Goal: Task Accomplishment & Management: Complete application form

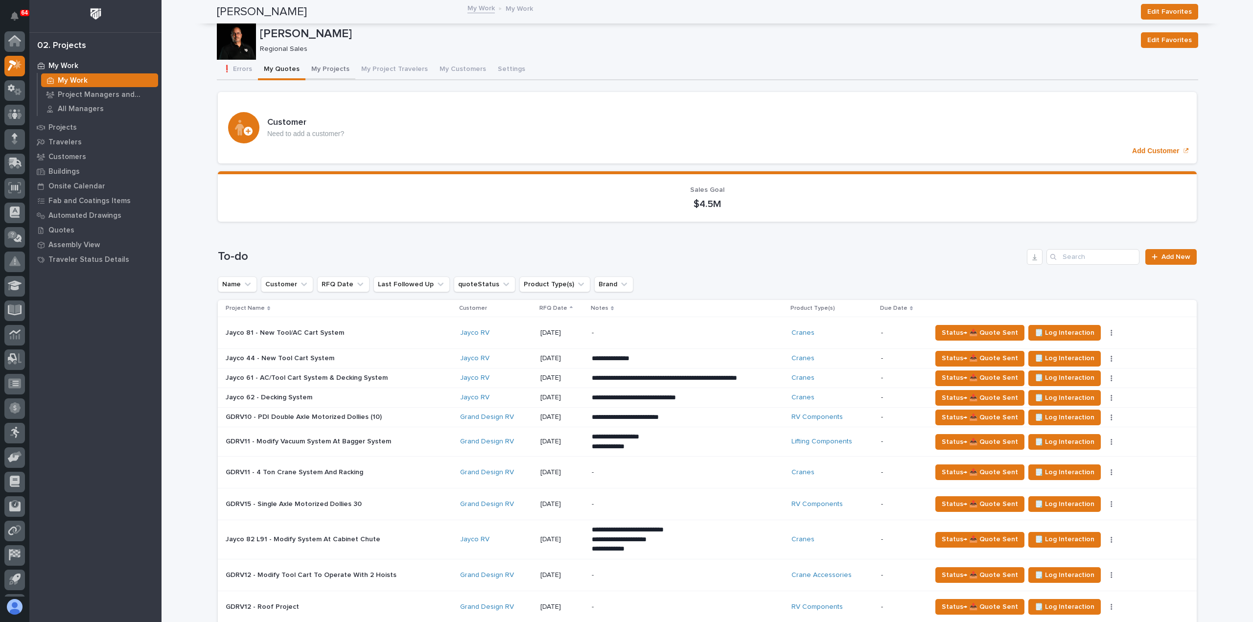
click at [322, 70] on button "My Projects" at bounding box center [330, 70] width 50 height 21
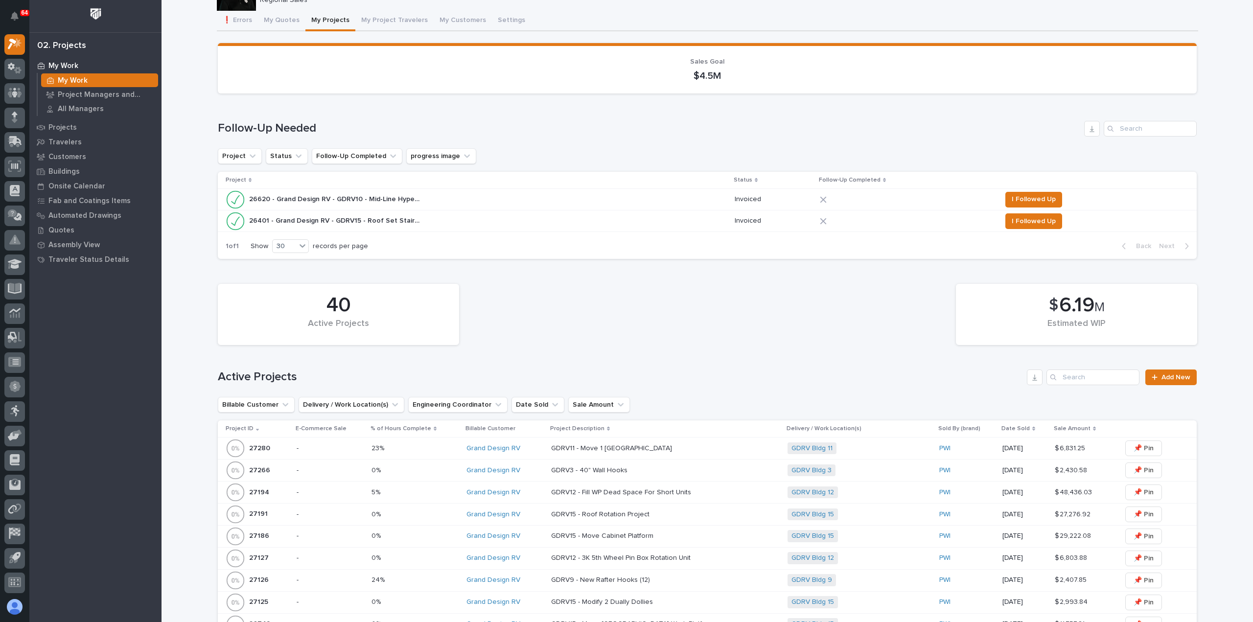
scroll to position [294, 0]
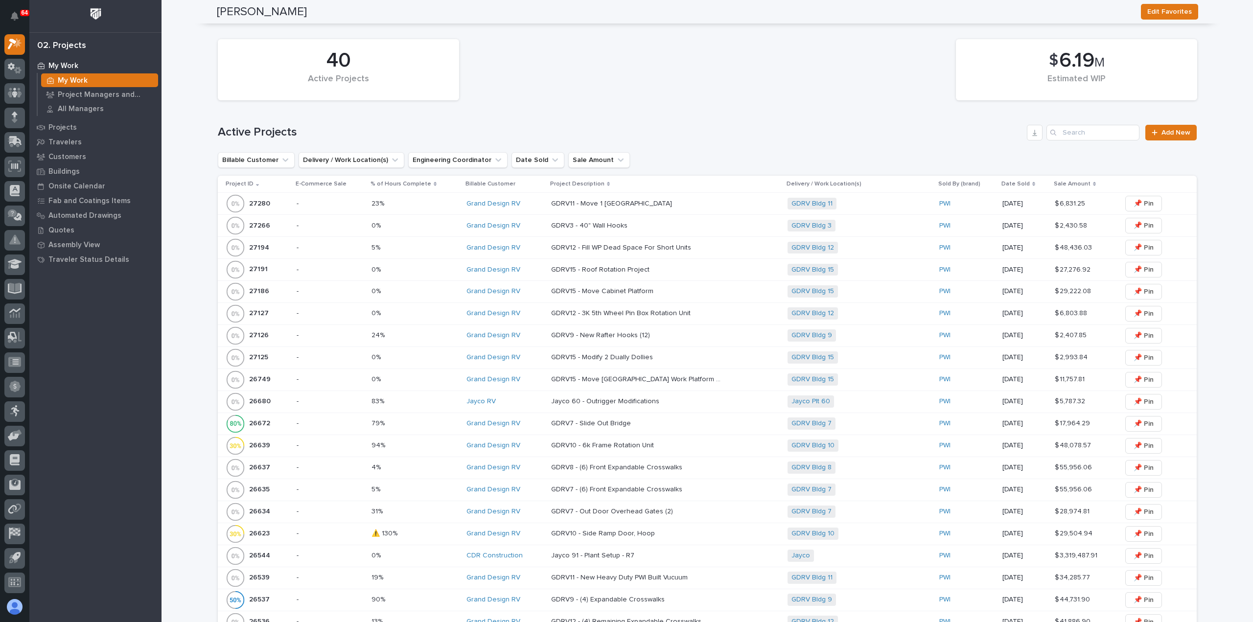
click at [602, 247] on p "GDRV12 - Fill WP Dead Space For Short Units" at bounding box center [622, 247] width 142 height 10
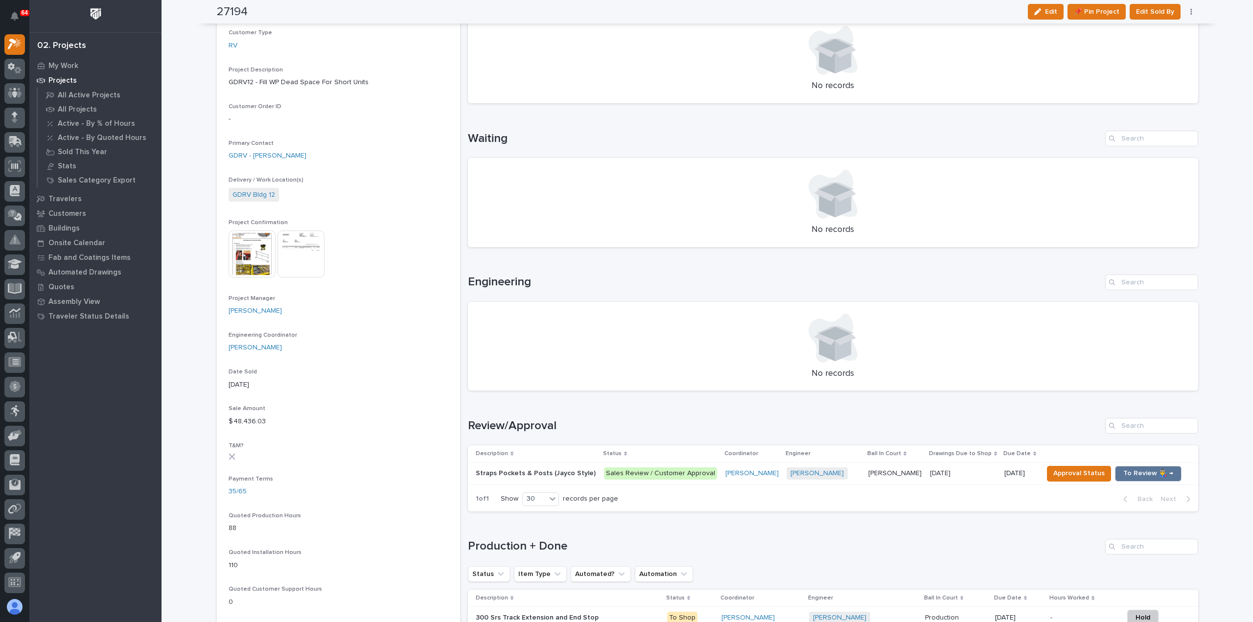
scroll to position [392, 0]
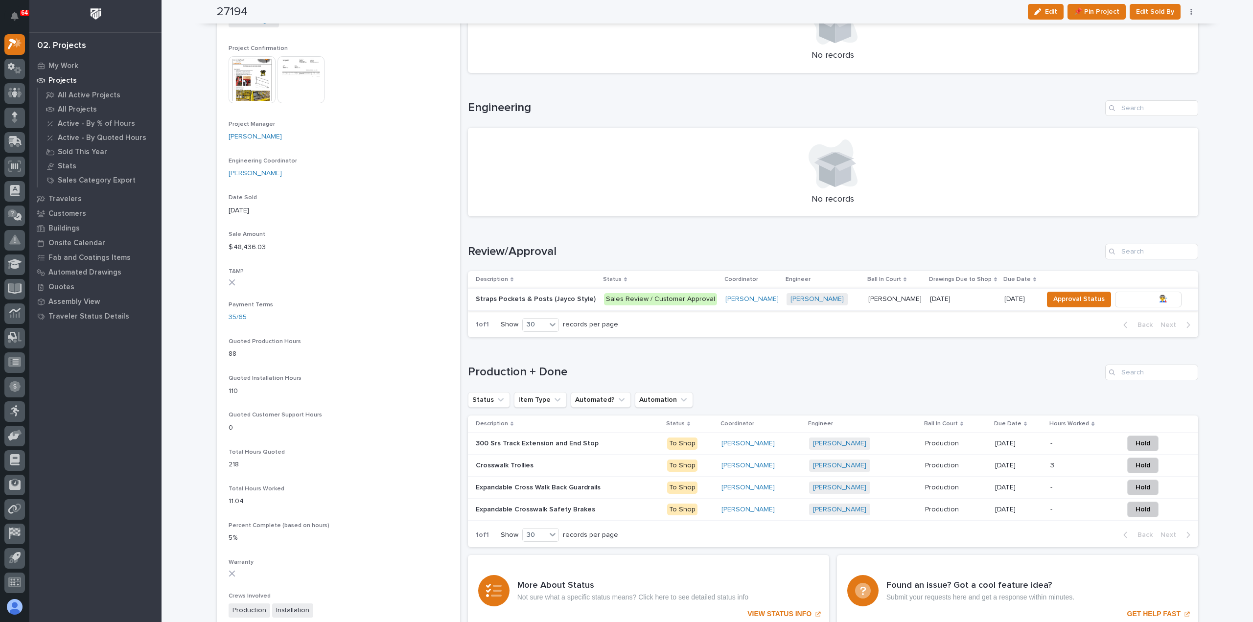
click at [1123, 300] on span "To Review 👨‍🏭 →" at bounding box center [1148, 299] width 50 height 12
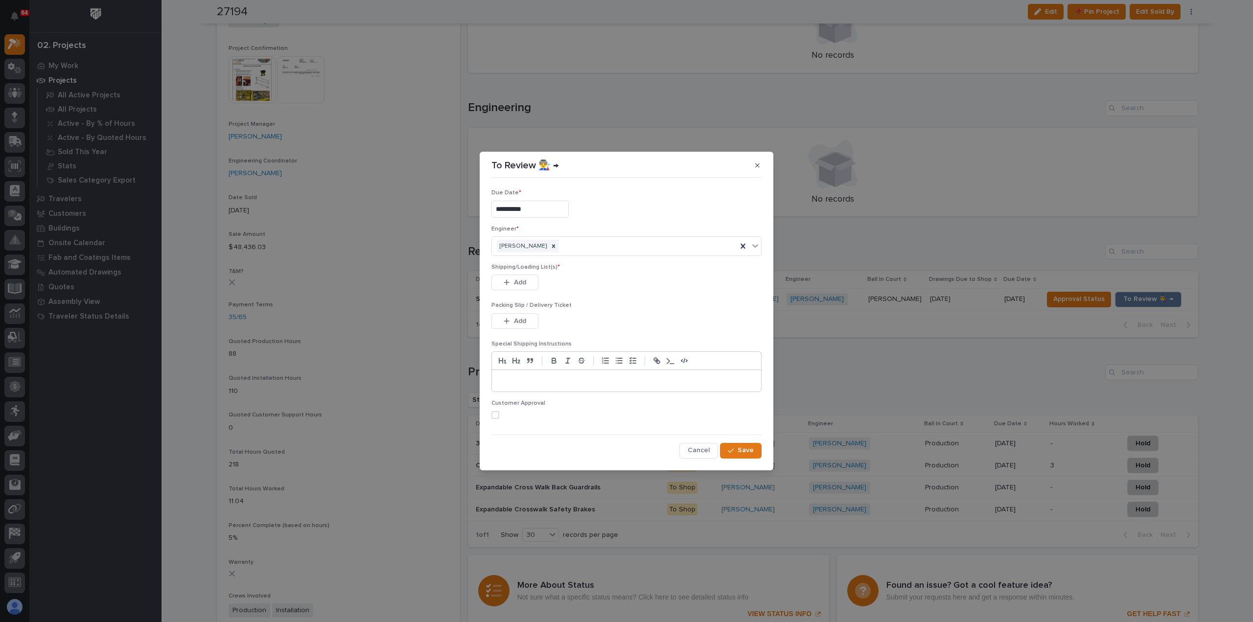
click at [496, 411] on span at bounding box center [495, 415] width 8 height 8
click at [518, 274] on div "Shipping/Loading List(s) * This file cannot be opened Download File Add" at bounding box center [626, 283] width 270 height 38
click at [516, 279] on span "Add" at bounding box center [520, 282] width 12 height 9
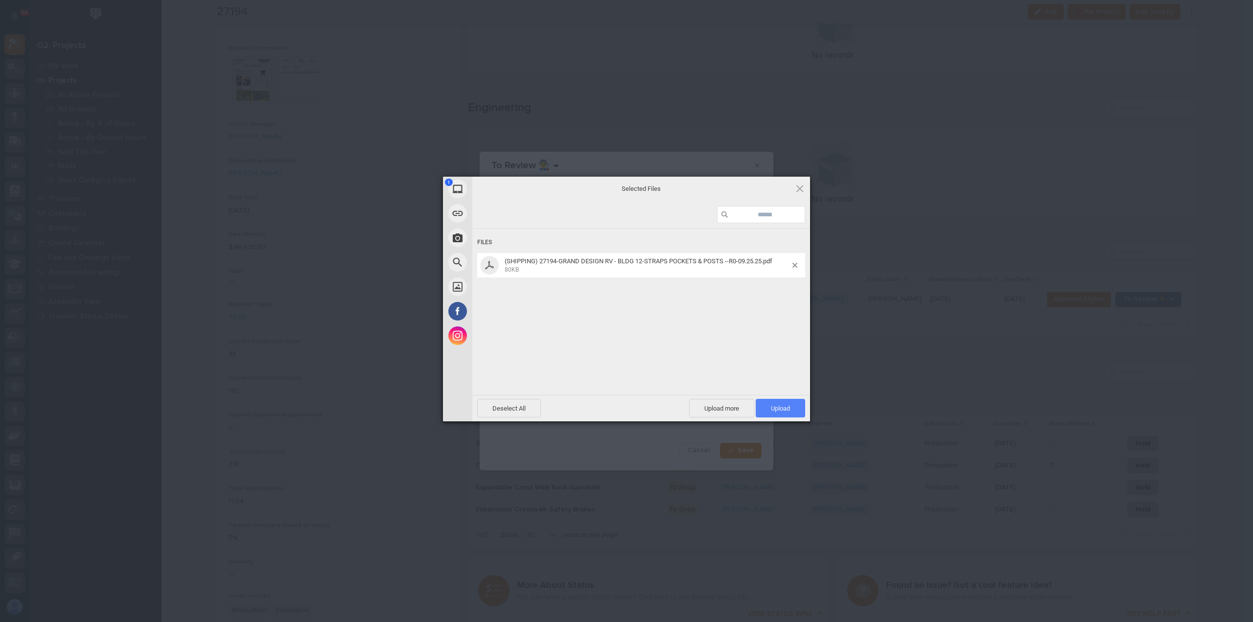
click at [775, 409] on span "Upload 1" at bounding box center [780, 408] width 19 height 7
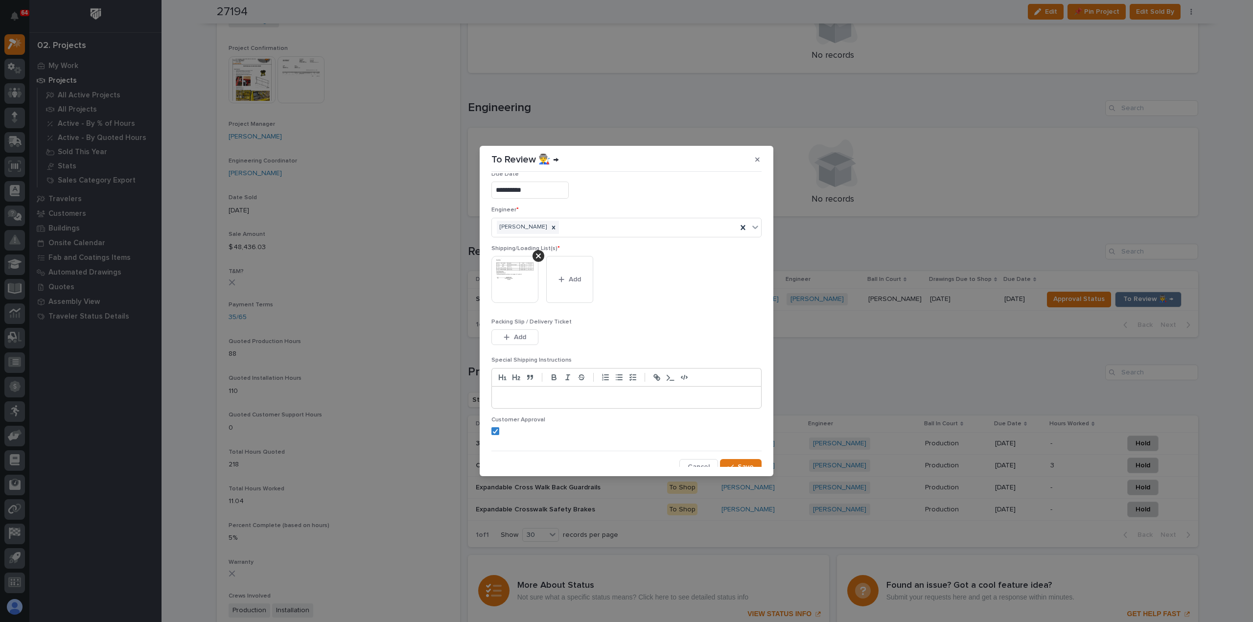
scroll to position [20, 0]
click at [749, 461] on button "Save" at bounding box center [741, 460] width 42 height 16
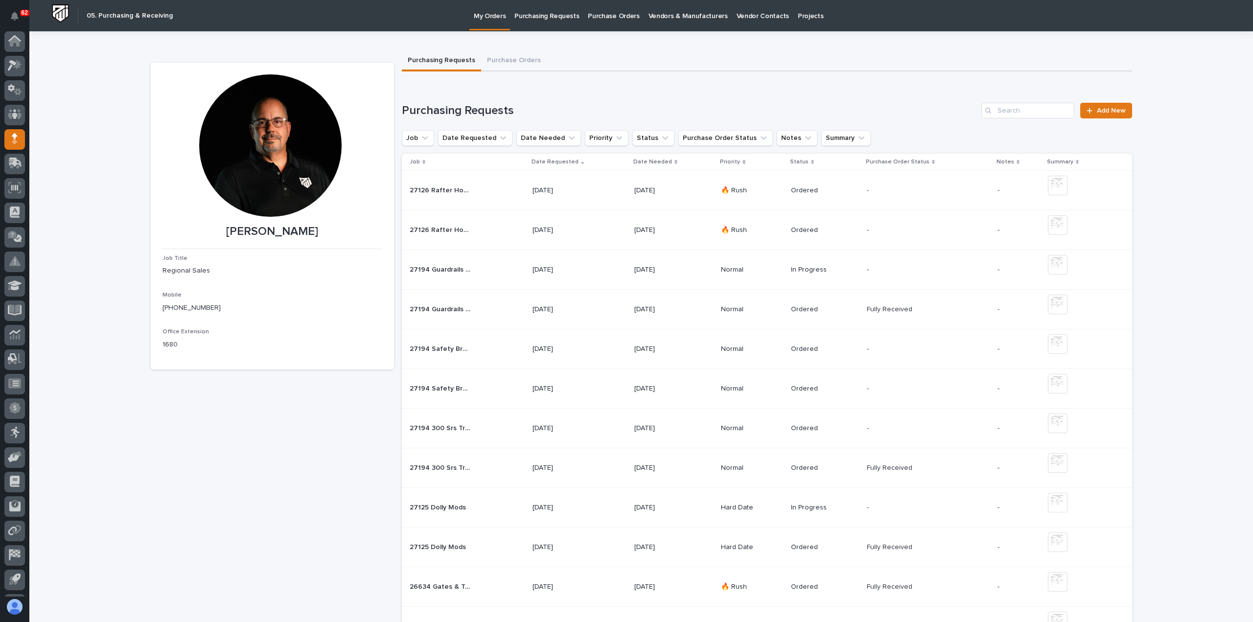
scroll to position [22, 0]
click at [1087, 107] on icon at bounding box center [1090, 110] width 6 height 7
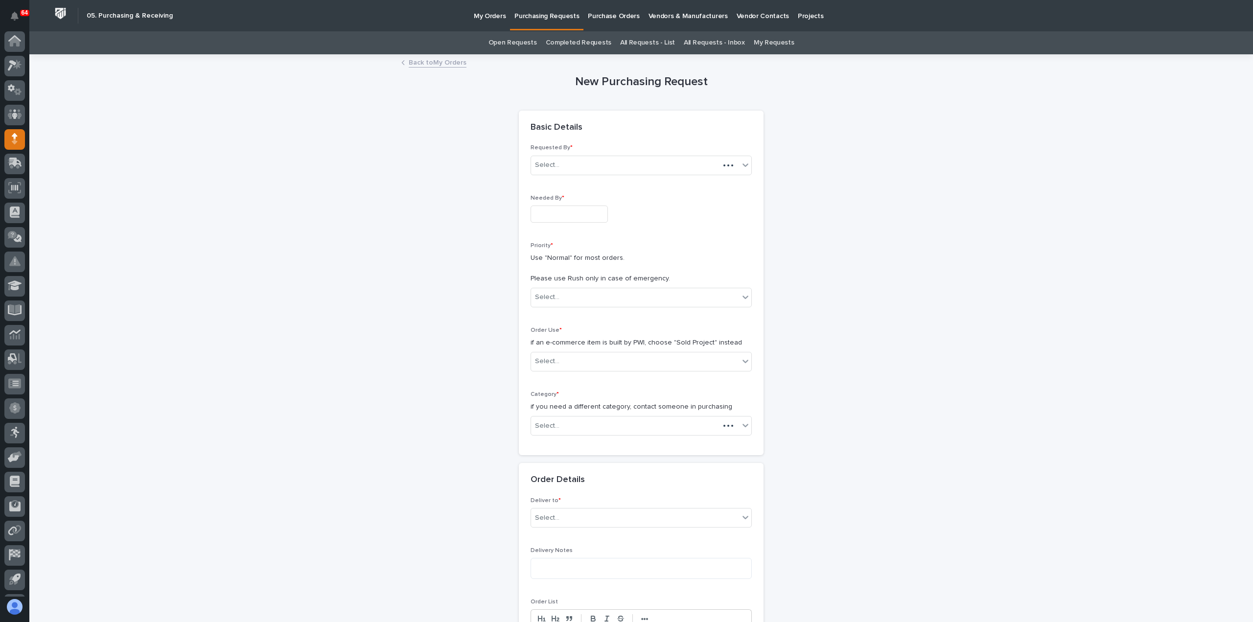
scroll to position [22, 0]
click at [575, 211] on input "text" at bounding box center [569, 214] width 77 height 17
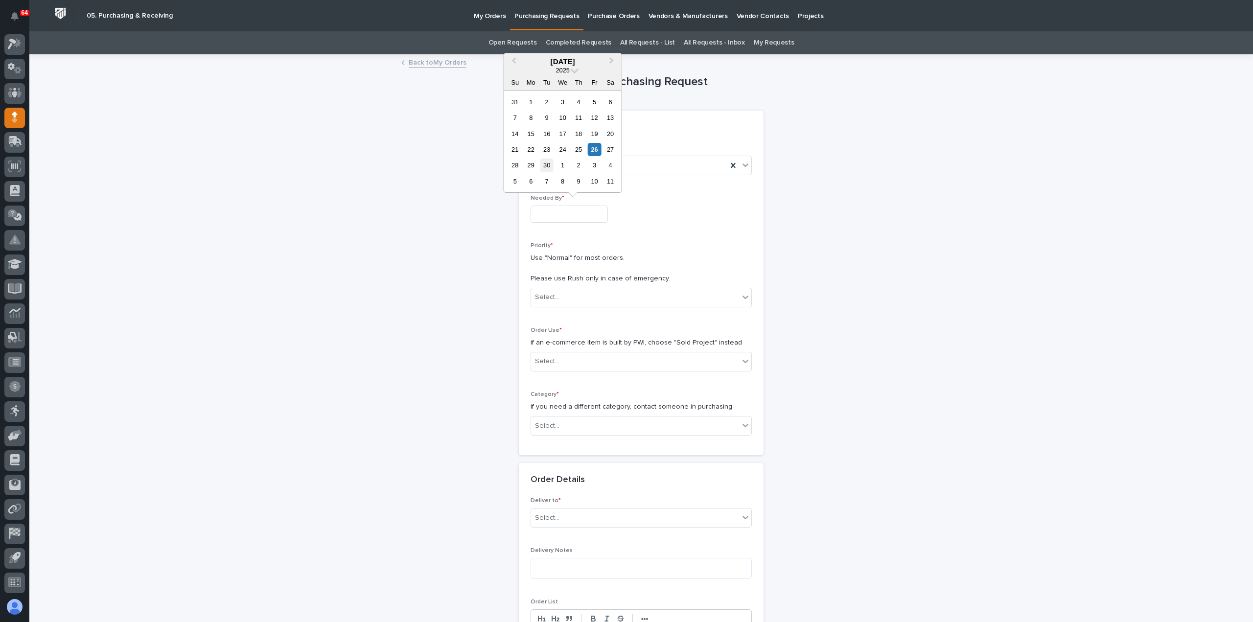
click at [547, 164] on div "30" at bounding box center [546, 165] width 13 height 13
type input "**********"
click at [565, 298] on div "Select..." at bounding box center [635, 297] width 208 height 16
click at [562, 333] on div "Hard Date" at bounding box center [637, 332] width 220 height 17
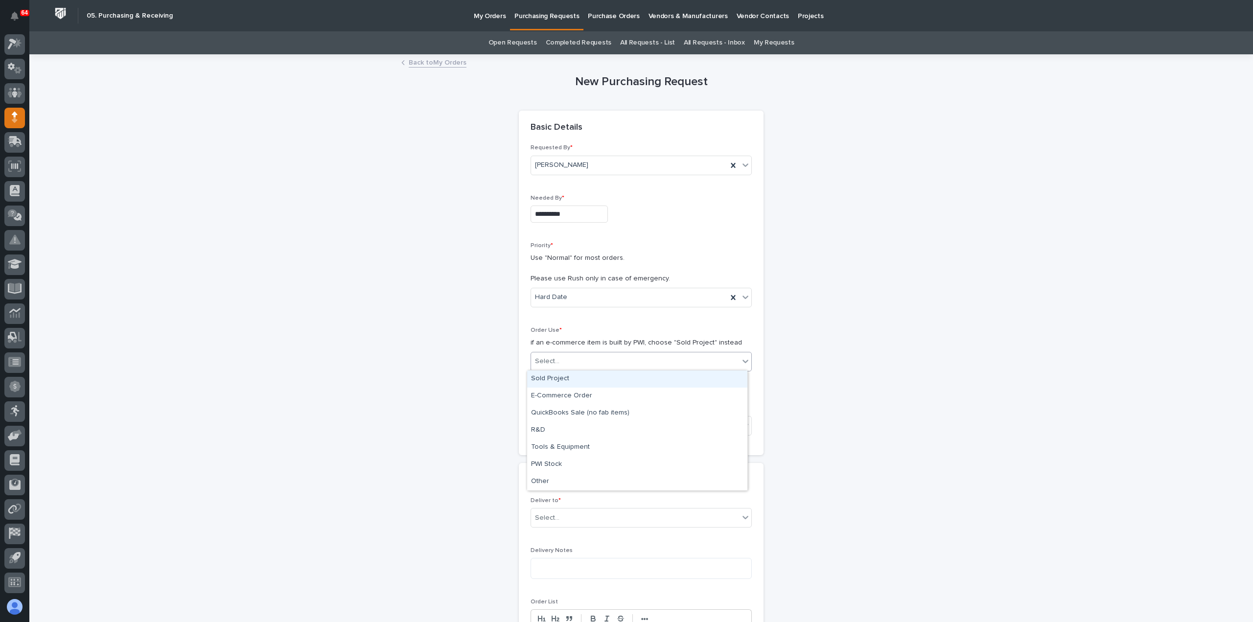
click at [560, 366] on div at bounding box center [560, 361] width 1 height 12
click at [561, 381] on div "Sold Project" at bounding box center [637, 379] width 220 height 17
click at [578, 423] on div "Select..." at bounding box center [635, 426] width 208 height 16
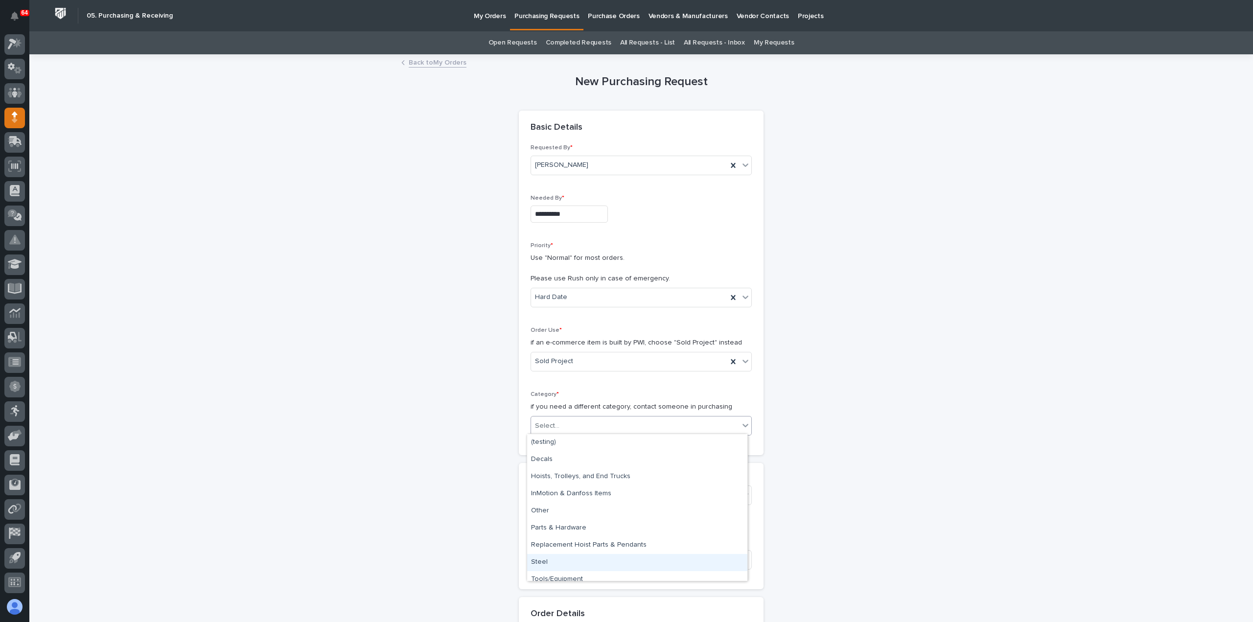
click at [575, 558] on div "Steel" at bounding box center [637, 562] width 220 height 17
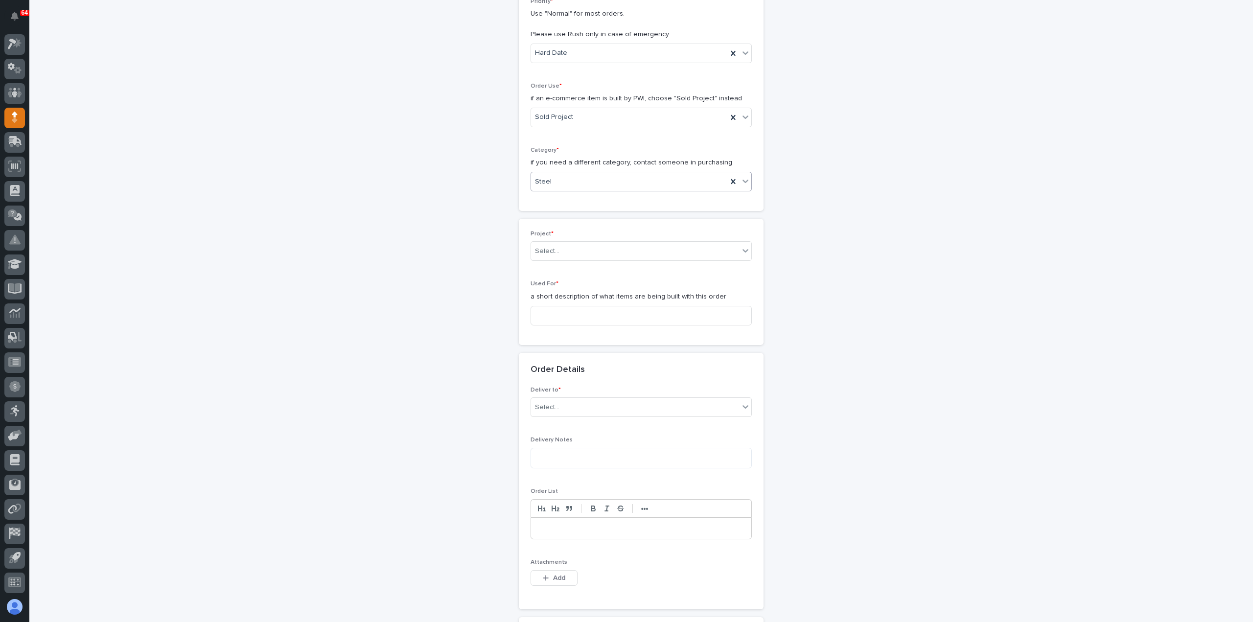
scroll to position [245, 0]
click at [573, 243] on div "Select..." at bounding box center [635, 251] width 208 height 16
type input "*****"
click at [559, 314] on input at bounding box center [641, 315] width 221 height 20
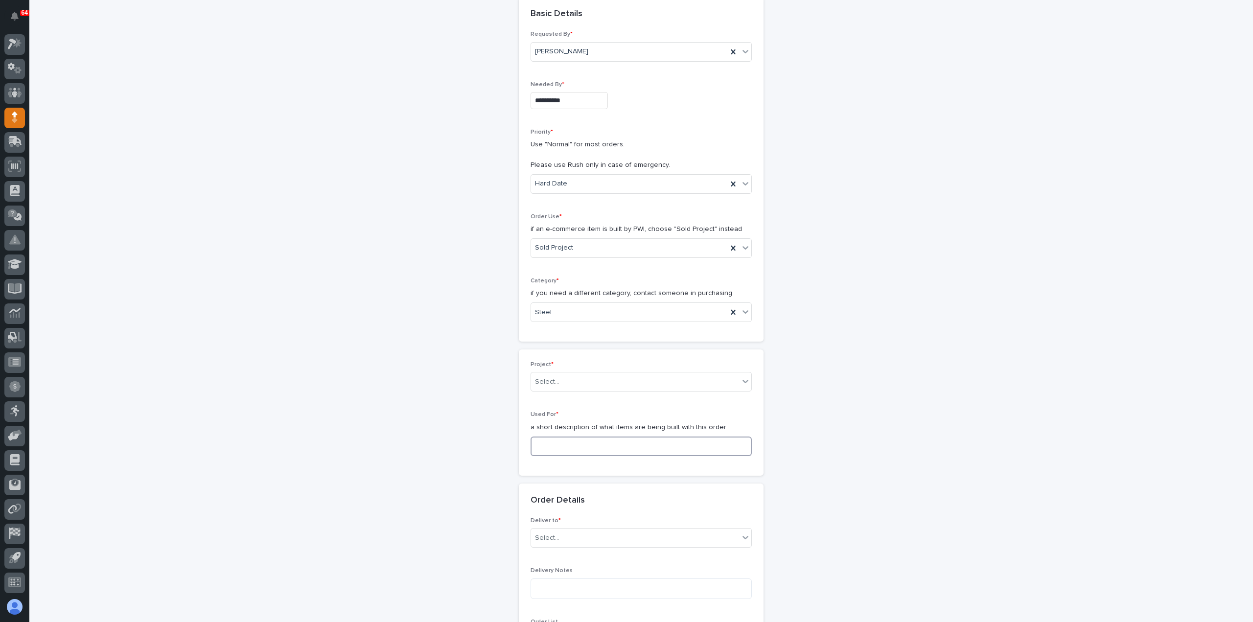
scroll to position [98, 0]
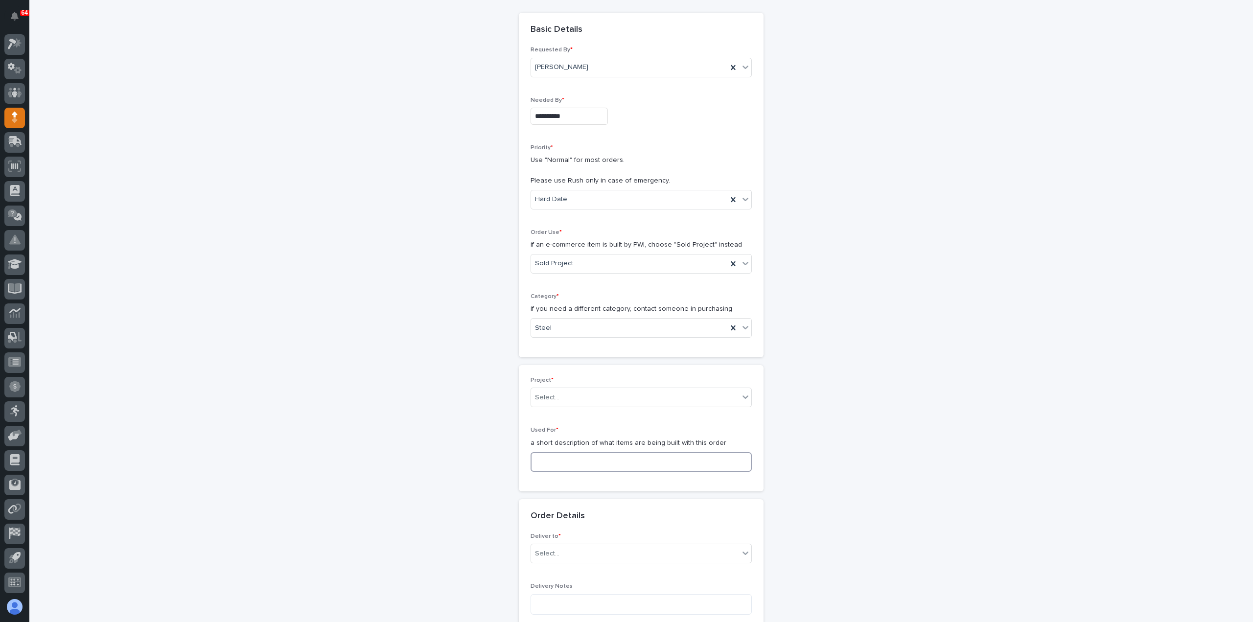
click at [583, 460] on input at bounding box center [641, 462] width 221 height 20
paste input "STRAPS POCKETS & POSTS"
type input "STRAPS POCKETS & POSTS"
click at [592, 396] on div "Select..." at bounding box center [635, 398] width 208 height 16
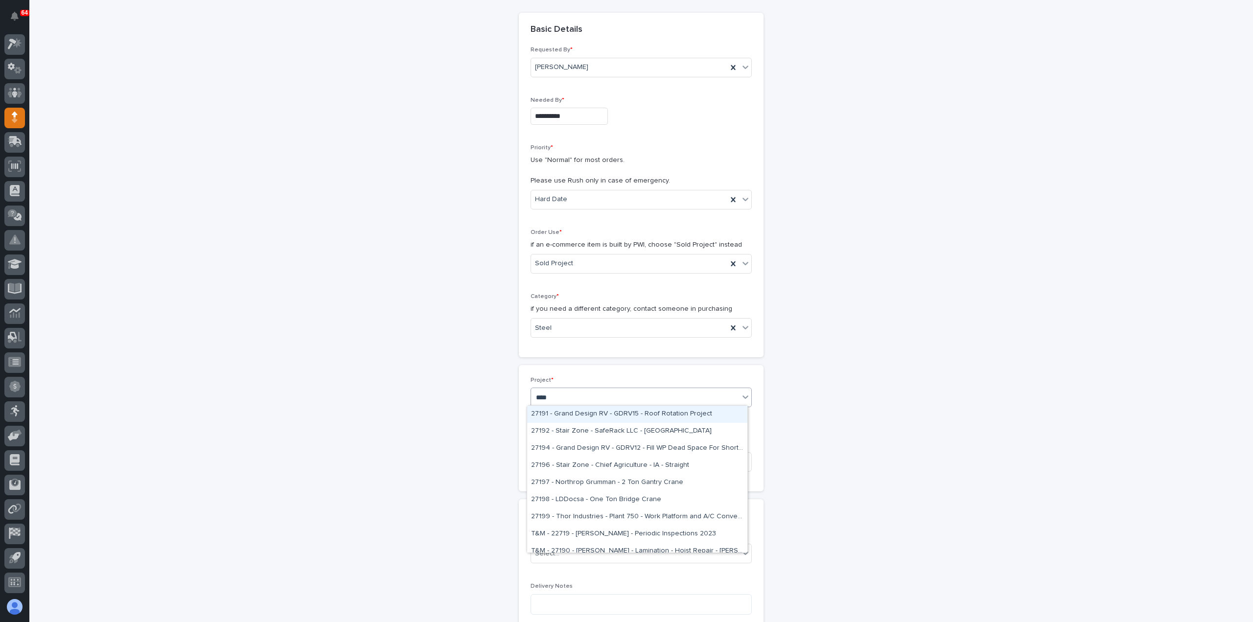
type input "*****"
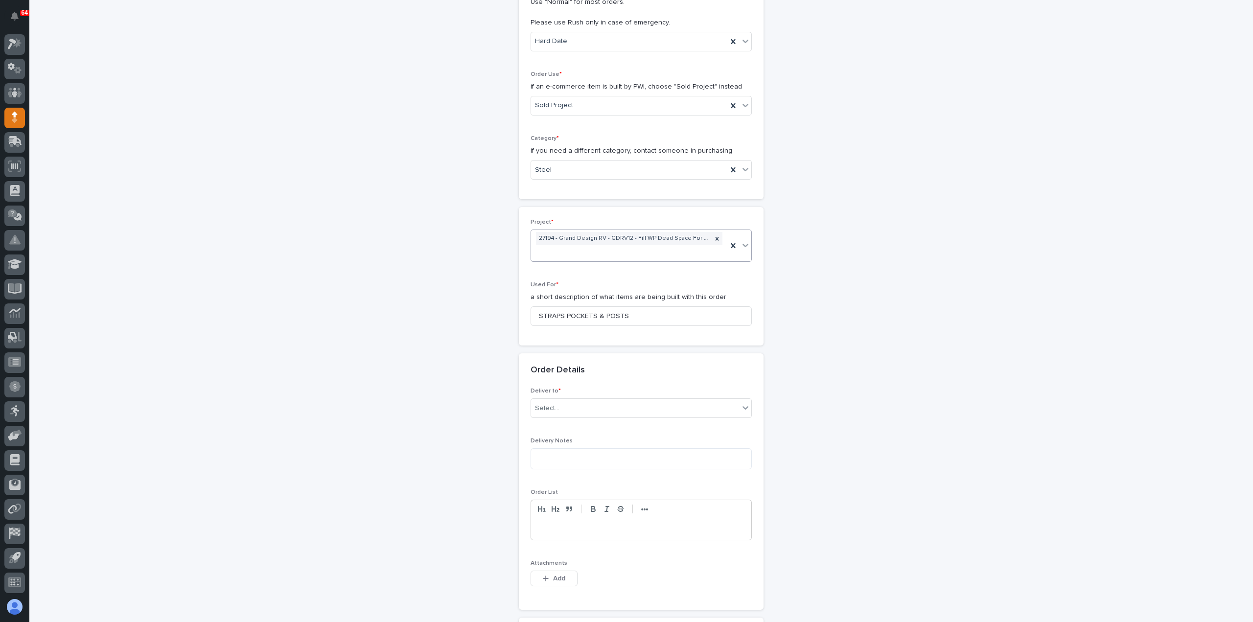
scroll to position [349, 0]
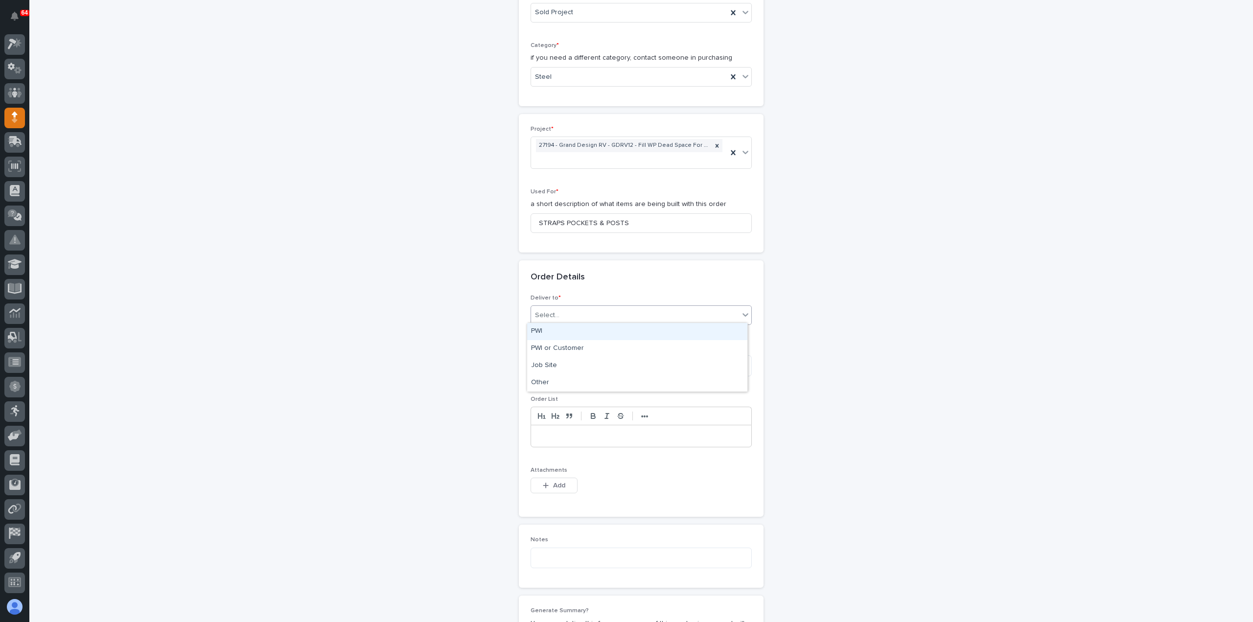
click at [590, 313] on div "Select..." at bounding box center [635, 315] width 208 height 16
click at [588, 337] on div "PWI" at bounding box center [637, 331] width 220 height 17
click at [557, 481] on span "Add" at bounding box center [559, 485] width 12 height 9
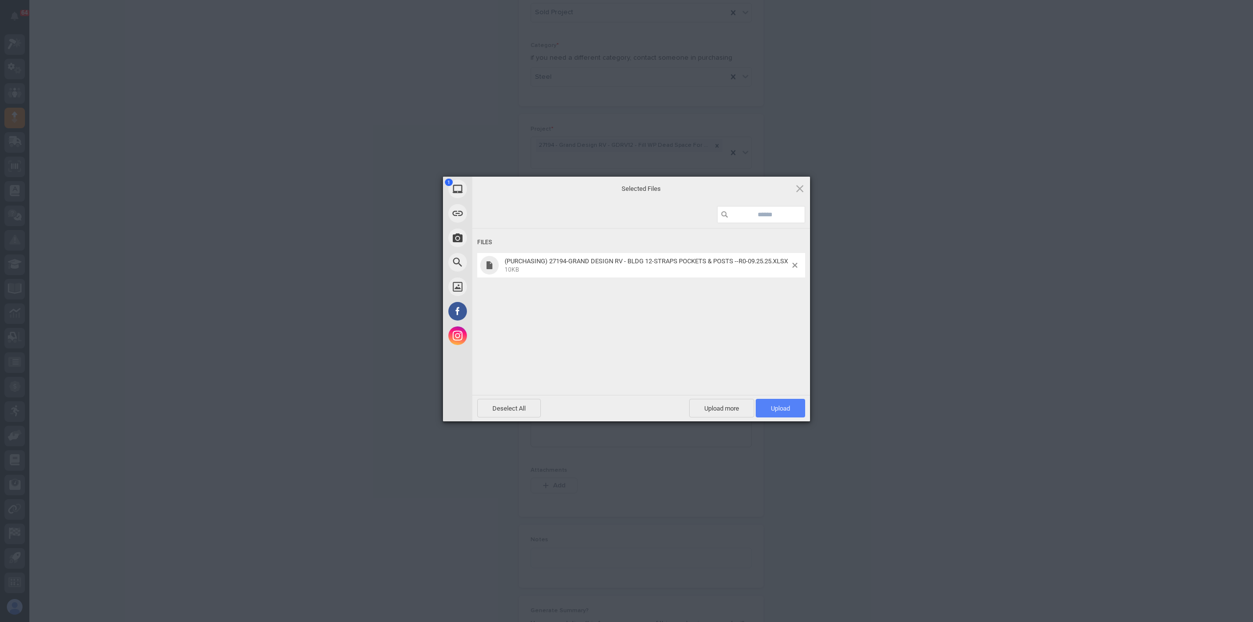
click at [775, 411] on span "Upload 1" at bounding box center [780, 408] width 19 height 7
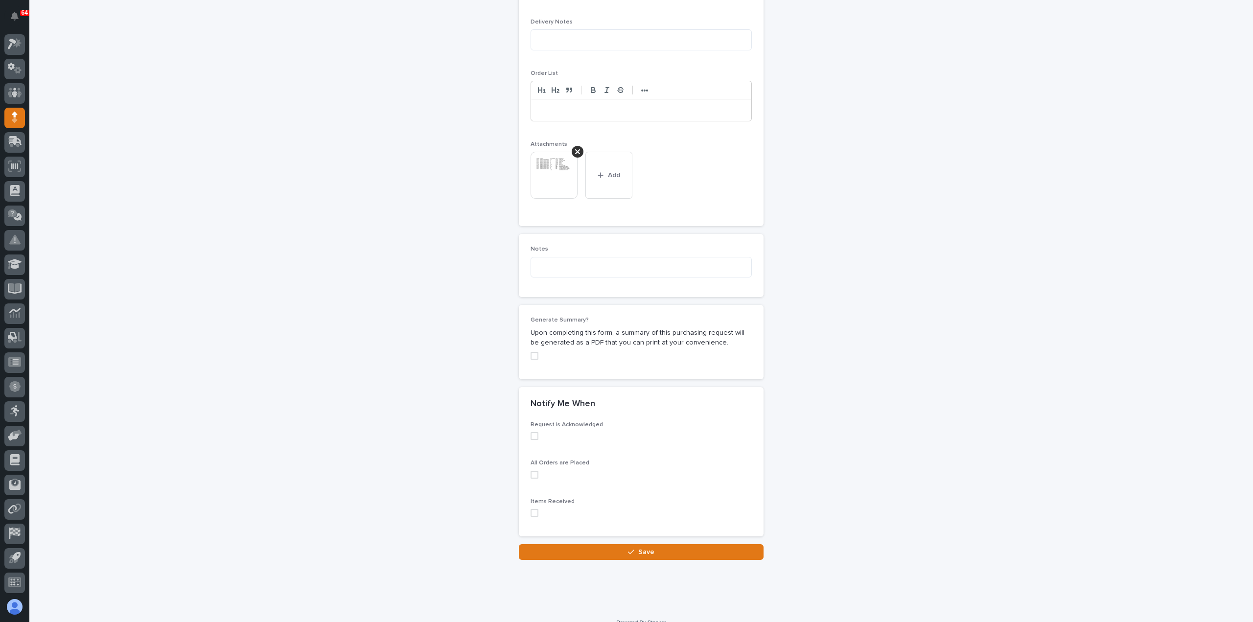
scroll to position [686, 0]
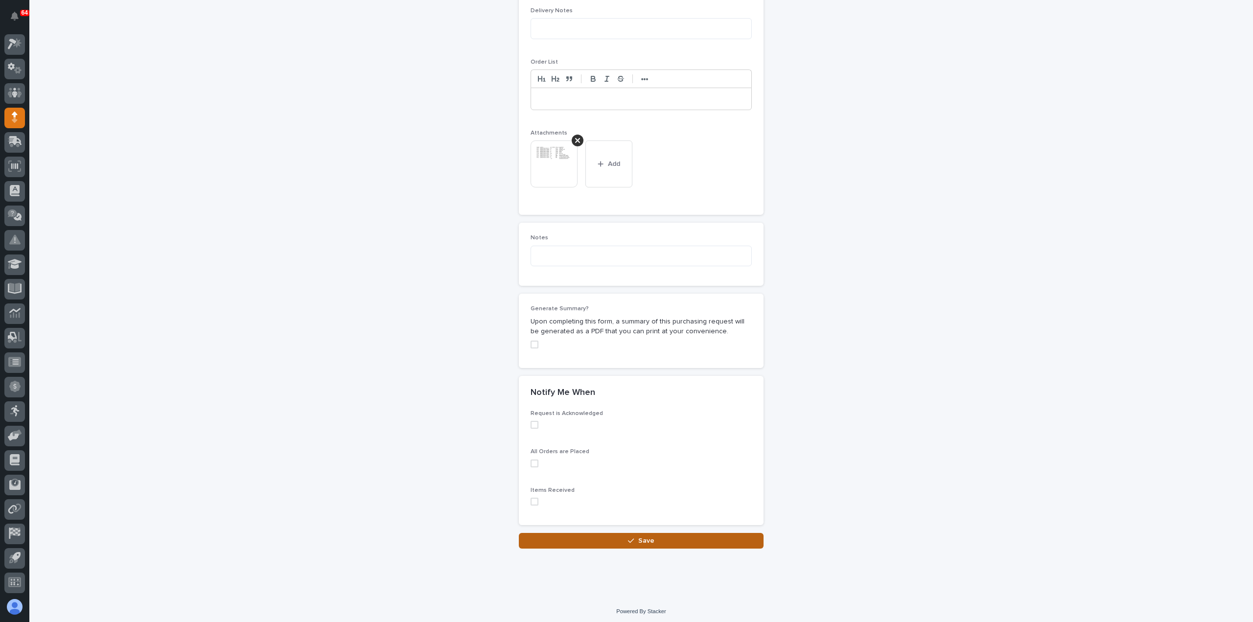
click at [656, 533] on button "Save" at bounding box center [641, 541] width 245 height 16
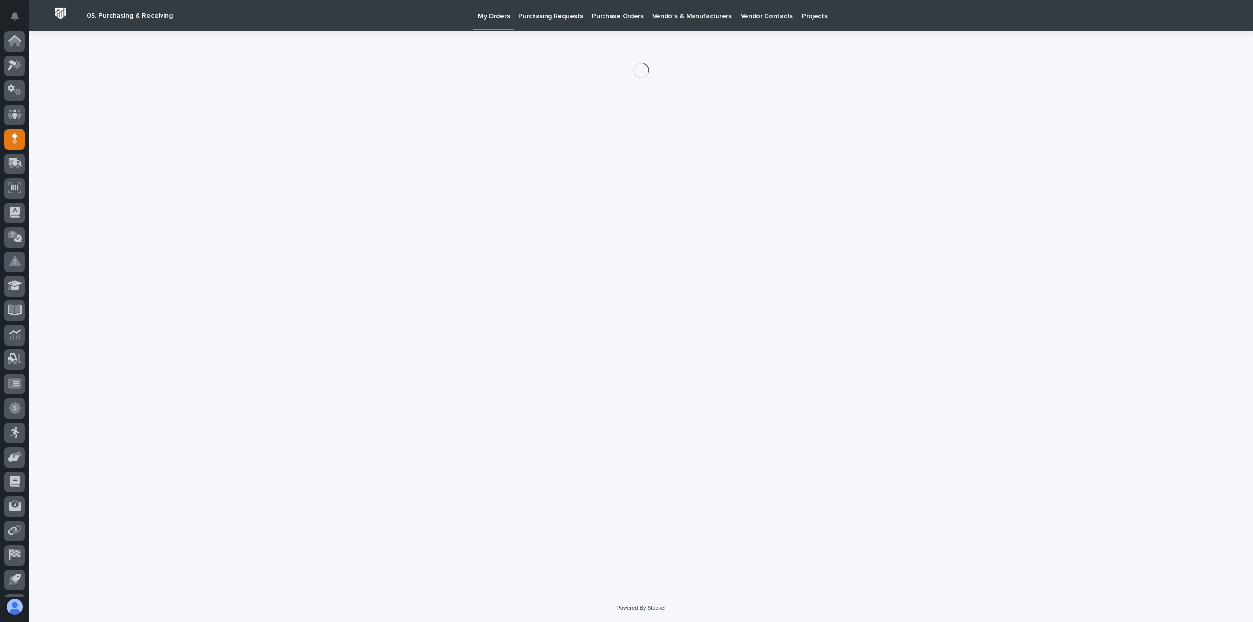
scroll to position [22, 0]
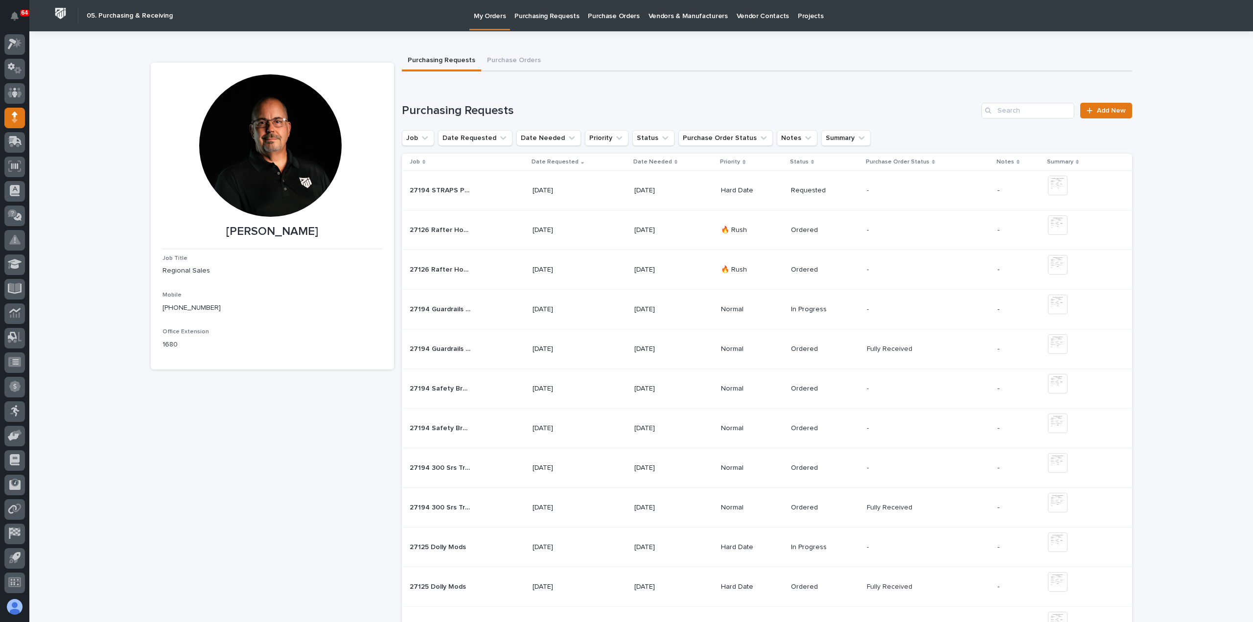
click at [631, 180] on td "[DATE]" at bounding box center [673, 191] width 87 height 40
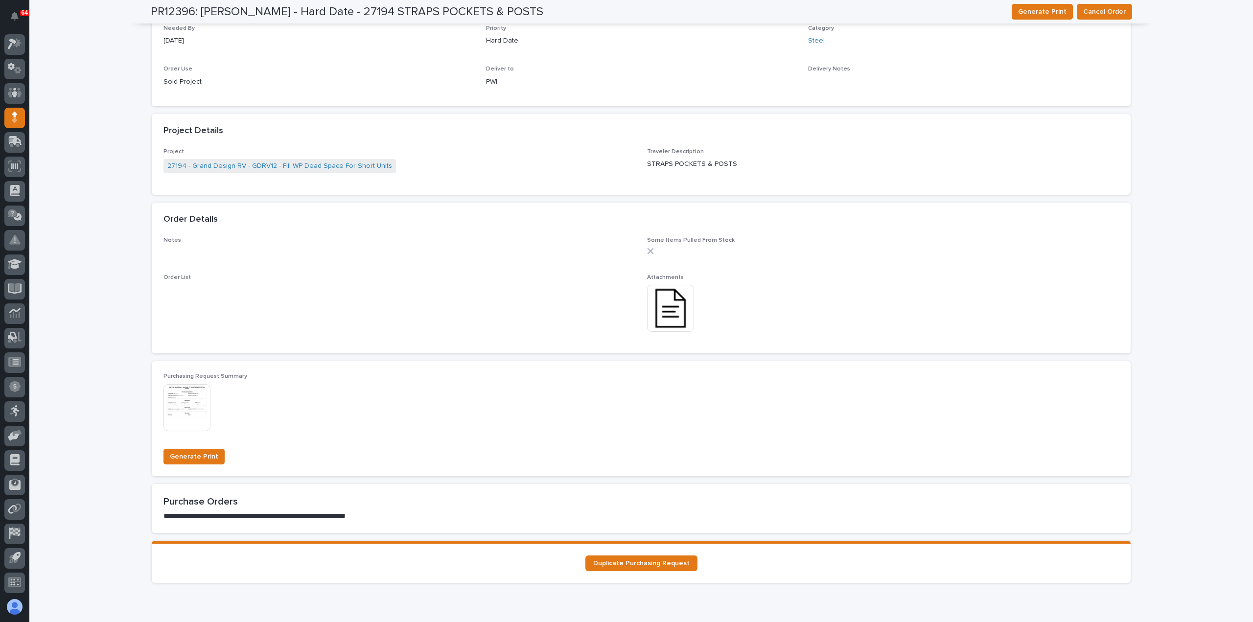
scroll to position [584, 0]
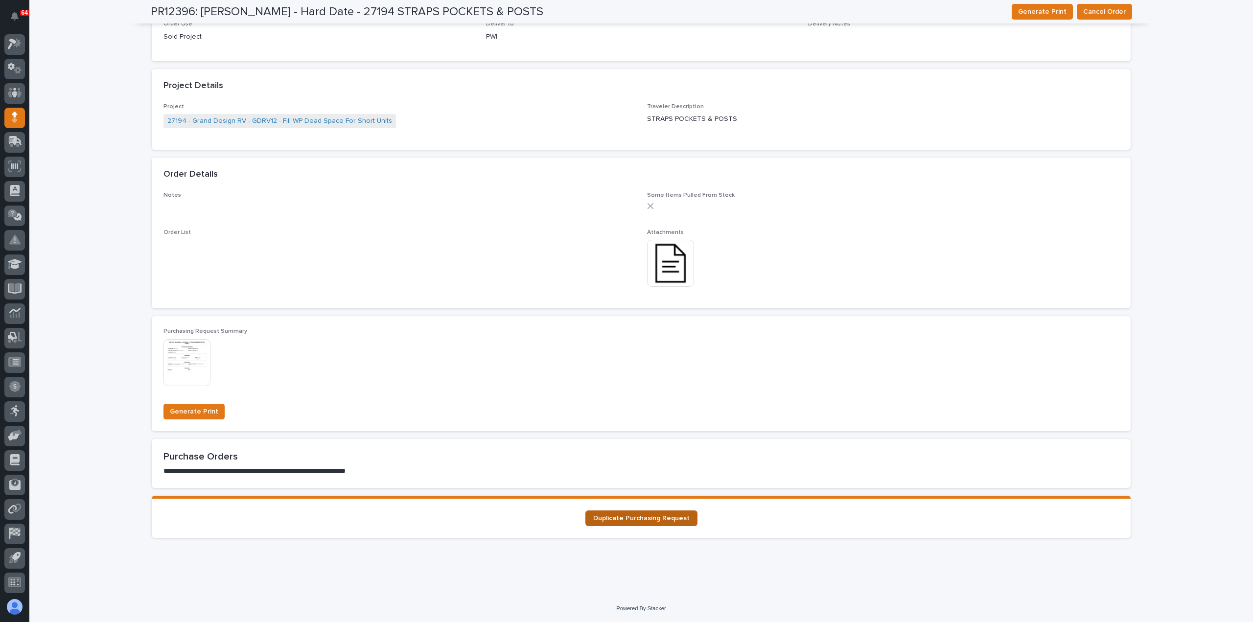
click at [648, 525] on link "Duplicate Purchasing Request" at bounding box center [641, 519] width 112 height 16
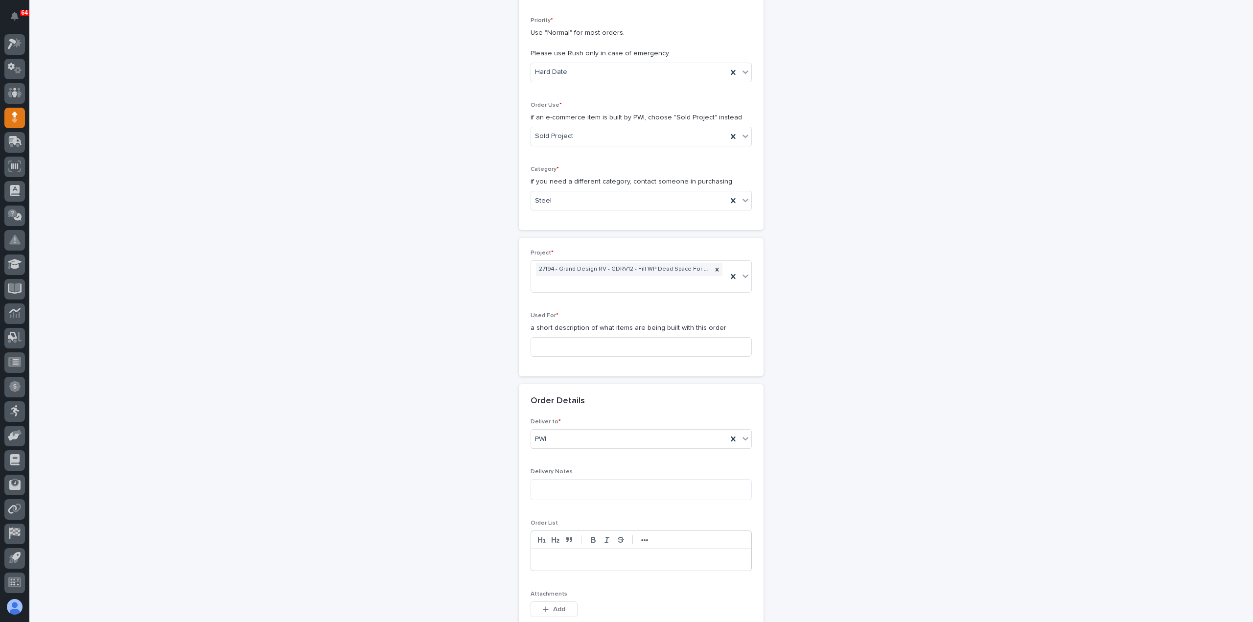
scroll to position [245, 0]
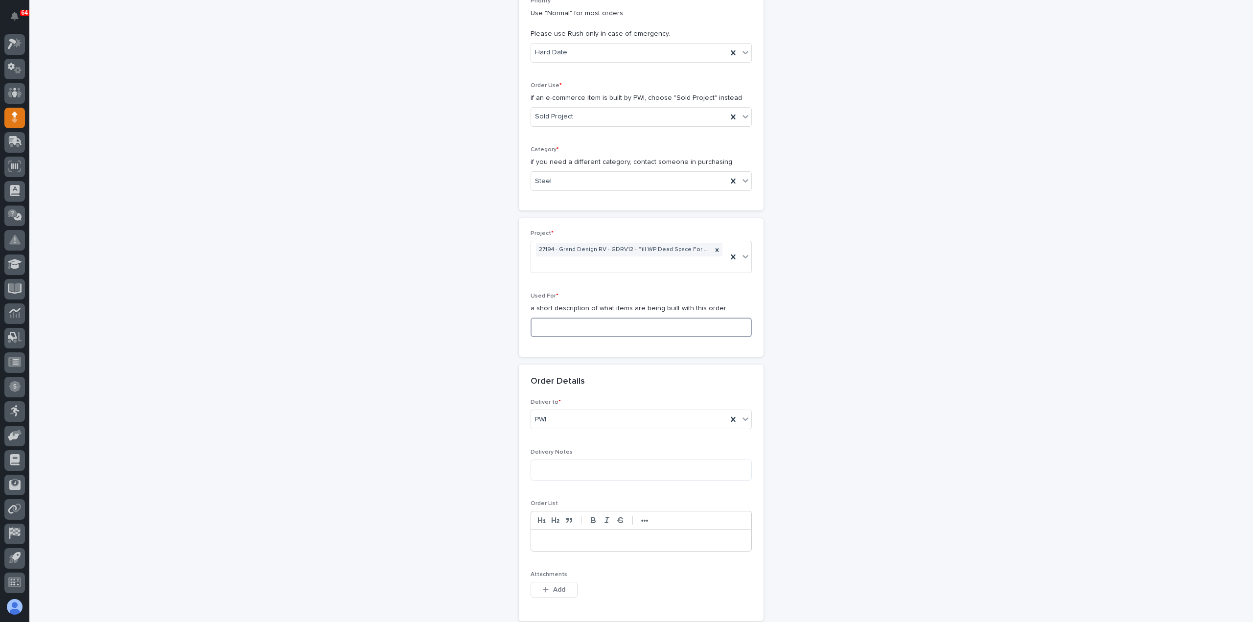
click at [570, 326] on input at bounding box center [641, 328] width 221 height 20
paste input "STRAPS POCKETS & POSTS"
type input "STRAPS POCKETS & POSTS"
click at [584, 174] on div "Steel" at bounding box center [629, 181] width 196 height 16
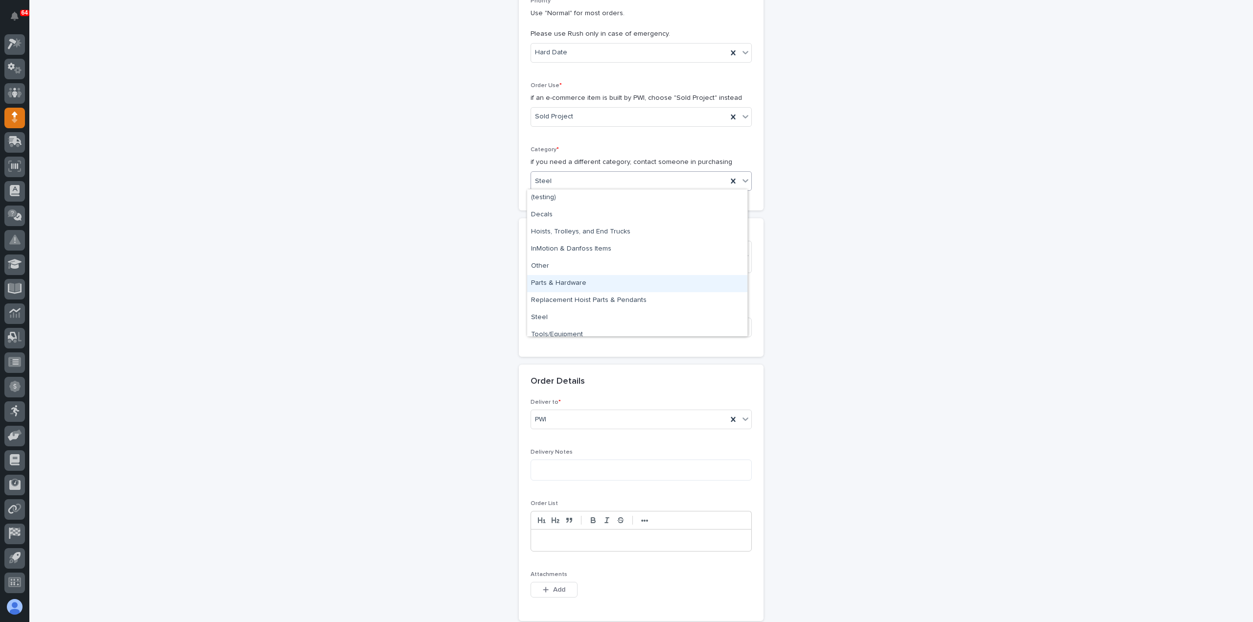
click at [571, 284] on div "Parts & Hardware" at bounding box center [637, 283] width 220 height 17
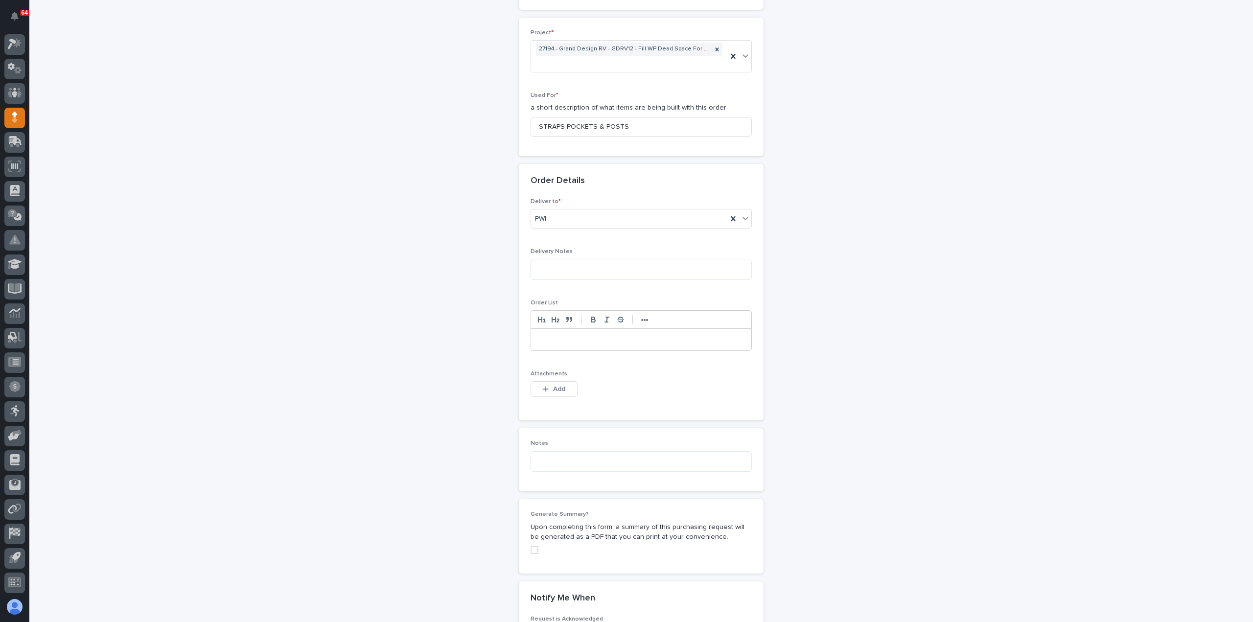
scroll to position [587, 0]
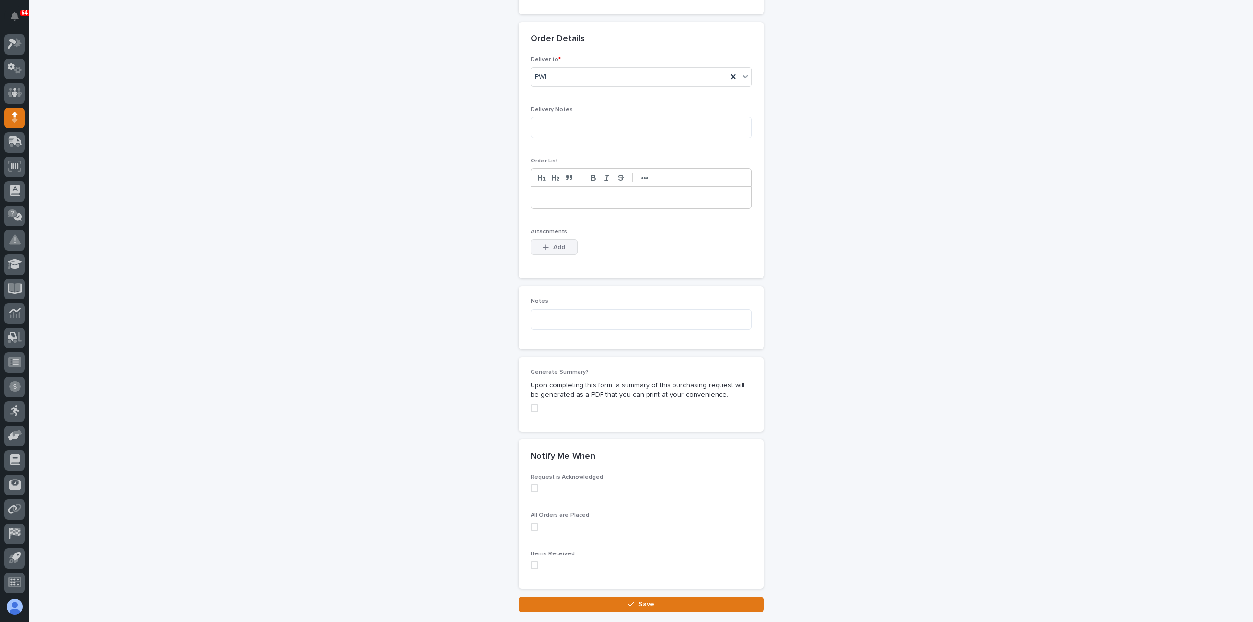
click at [560, 243] on span "Add" at bounding box center [559, 247] width 12 height 9
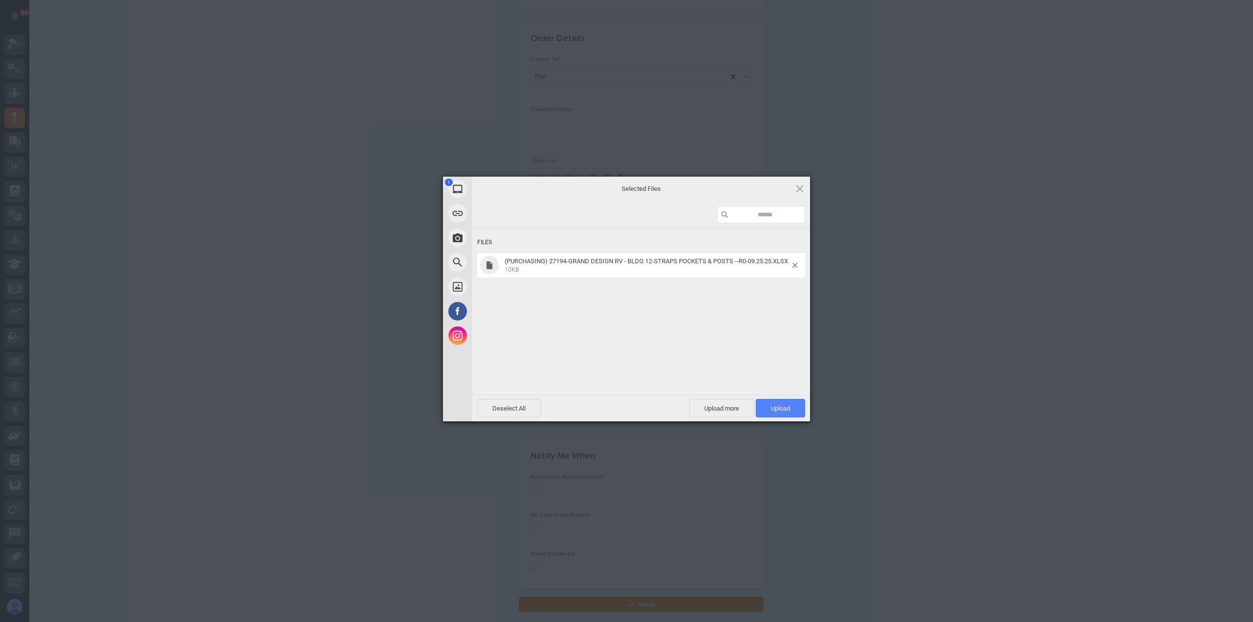
click at [785, 401] on span "Upload 1" at bounding box center [780, 408] width 49 height 19
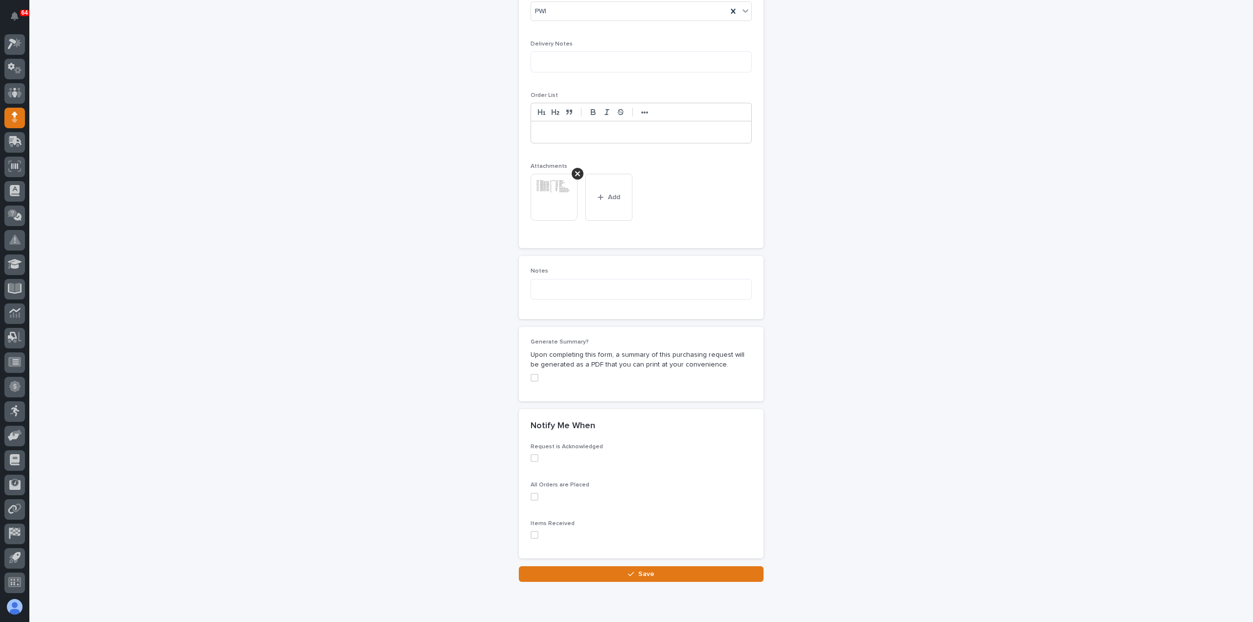
scroll to position [686, 0]
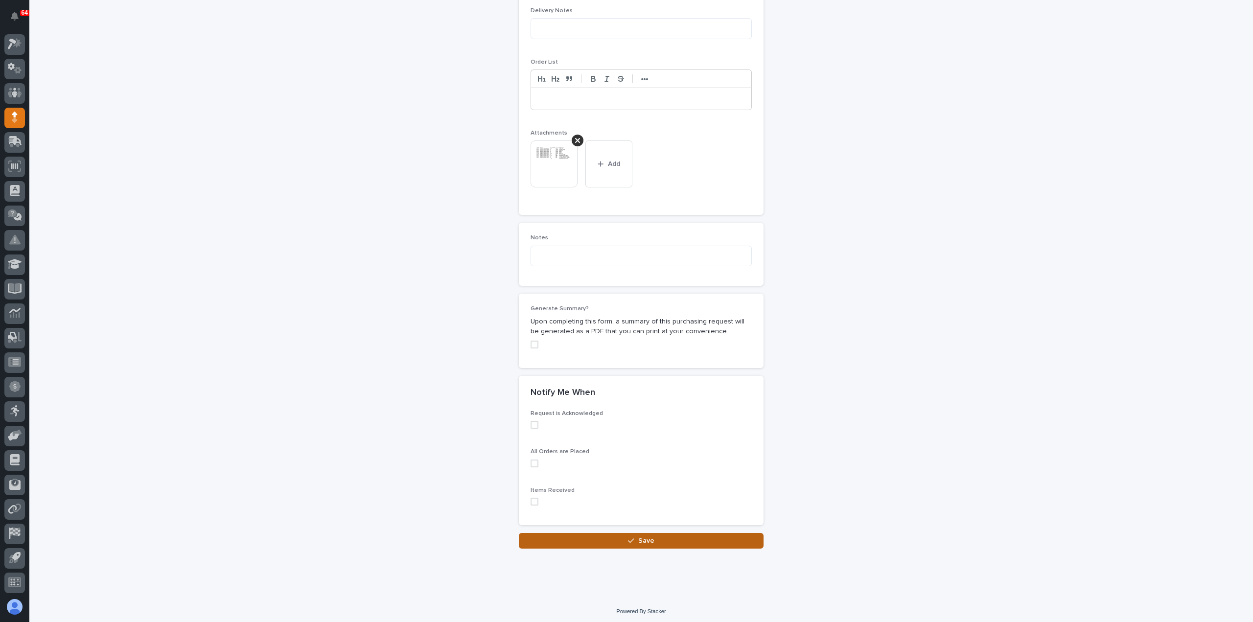
click at [584, 539] on button "Save" at bounding box center [641, 541] width 245 height 16
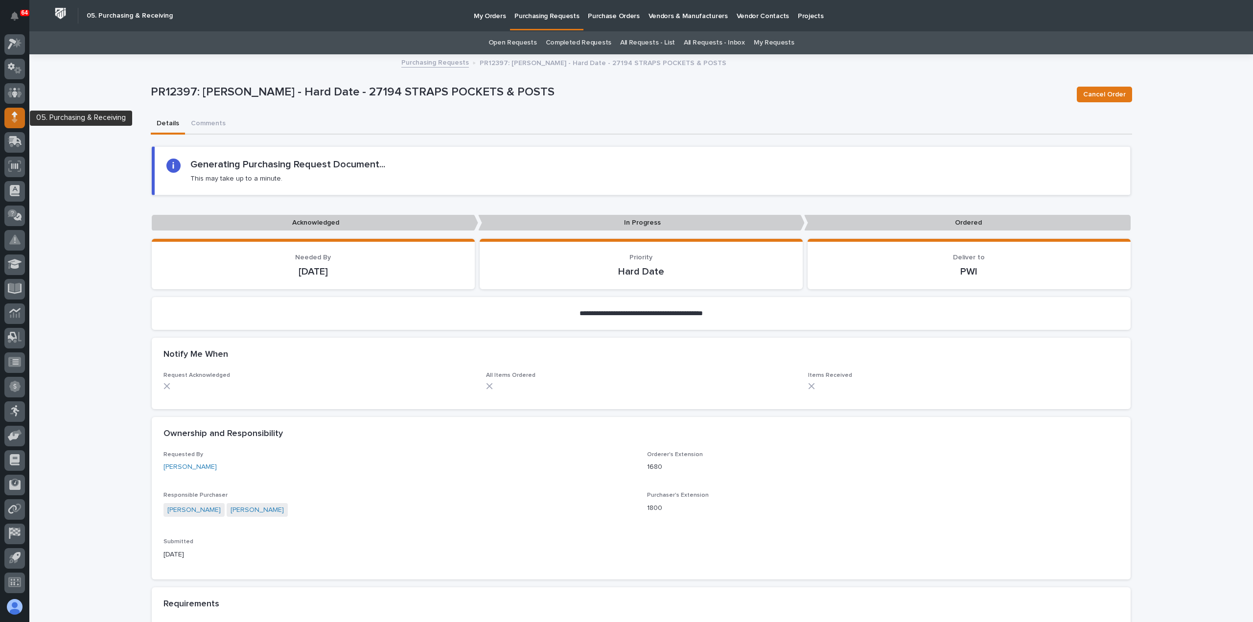
click at [15, 117] on icon at bounding box center [15, 114] width 6 height 5
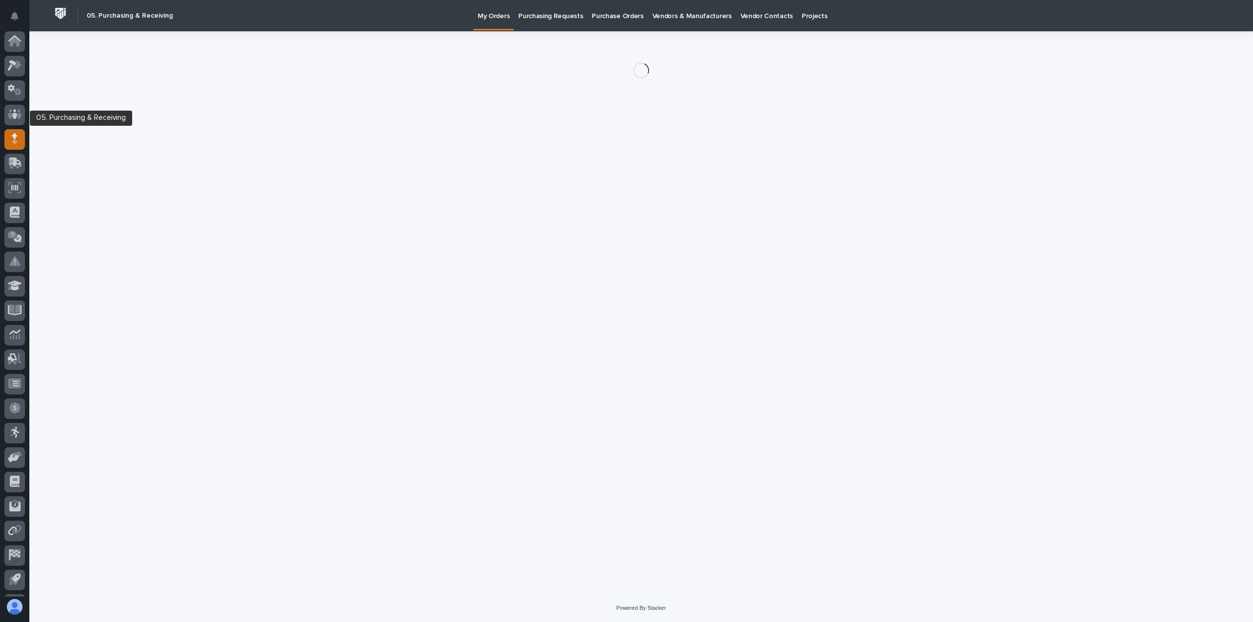
scroll to position [22, 0]
